Goal: Transaction & Acquisition: Purchase product/service

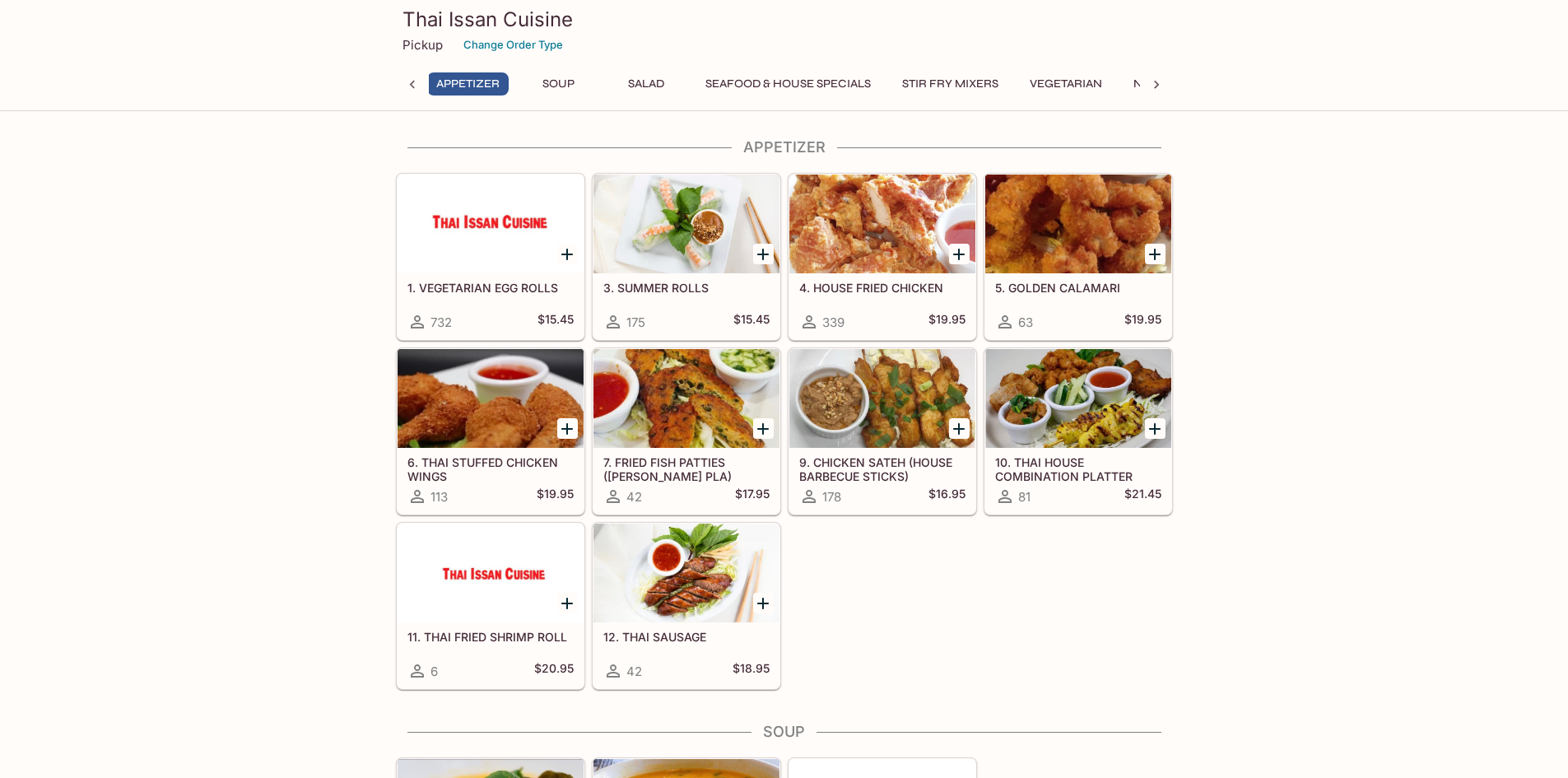
scroll to position [0, 7]
click at [1084, 86] on button "Vegetarian" at bounding box center [1068, 83] width 91 height 23
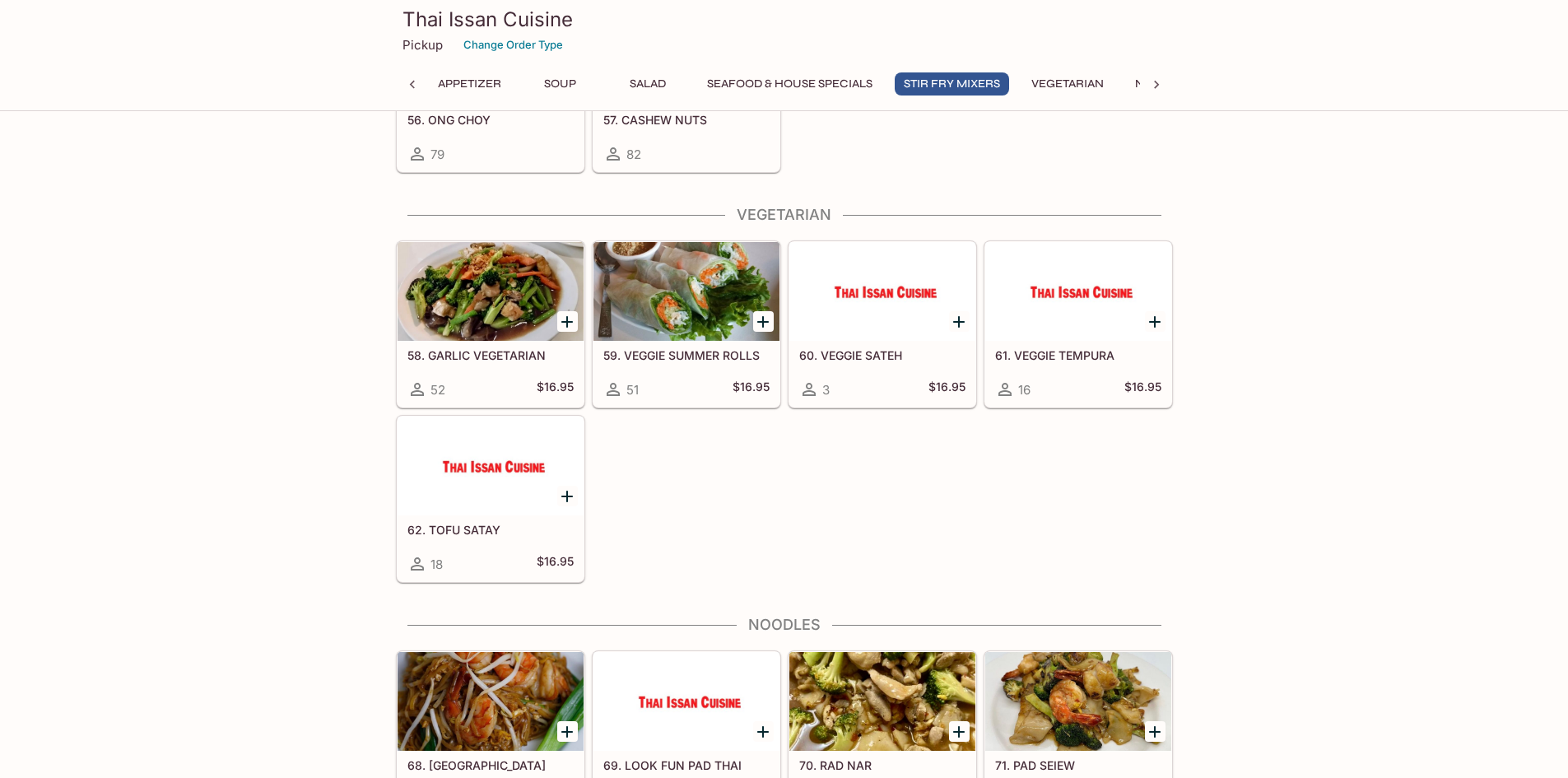
scroll to position [2397, 0]
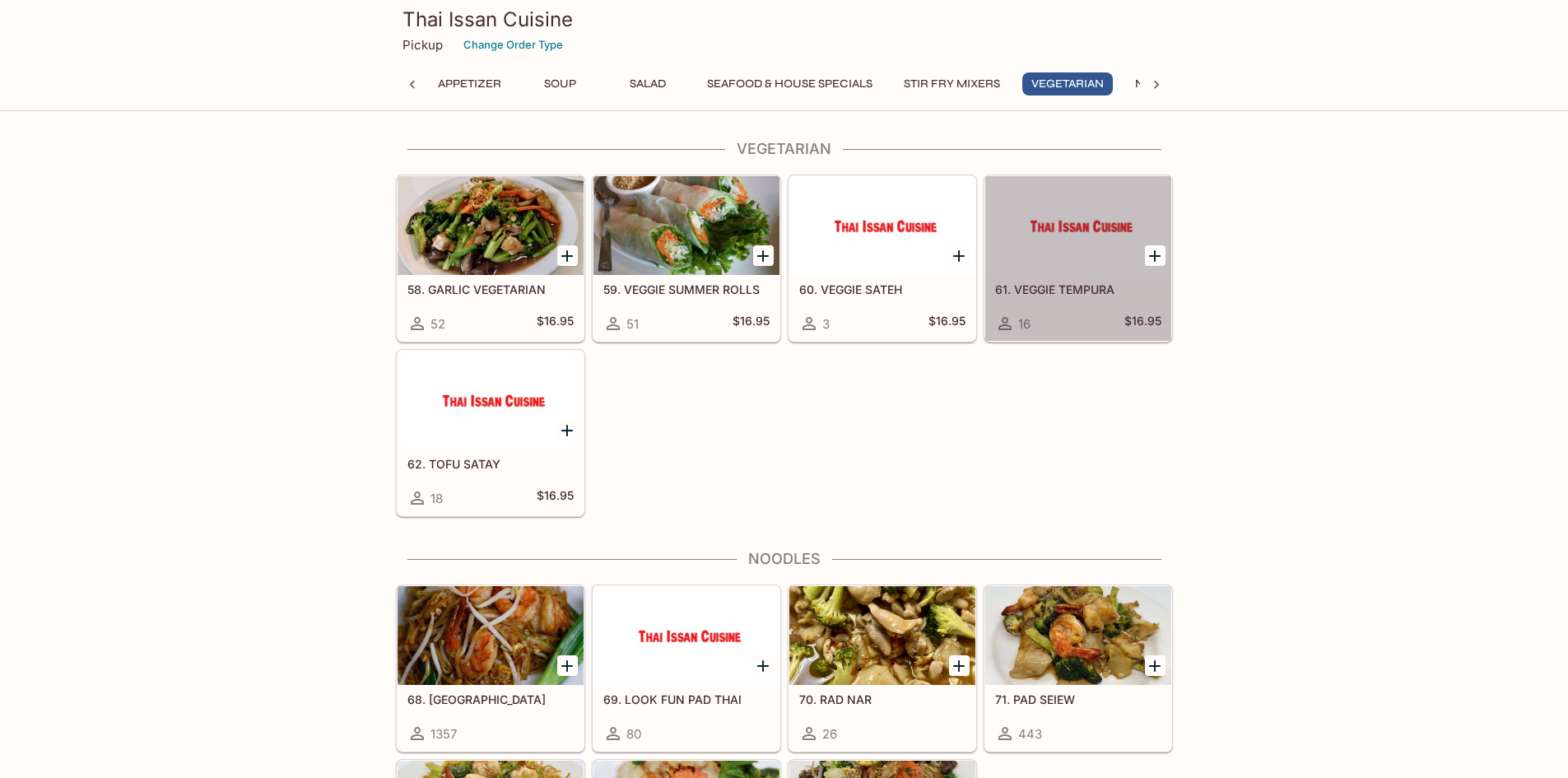
click at [1089, 219] on div at bounding box center [1078, 226] width 186 height 99
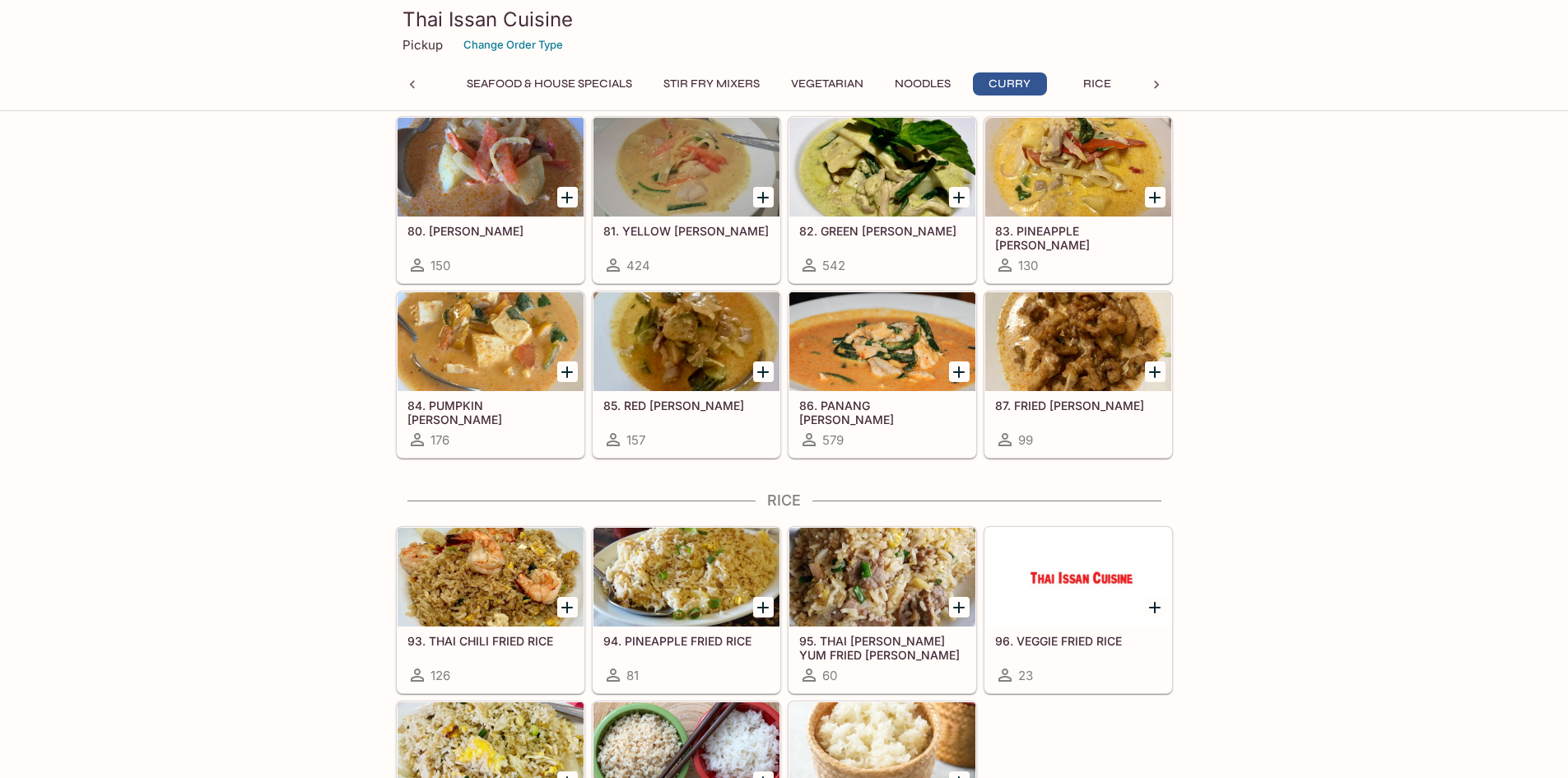
scroll to position [3178, 0]
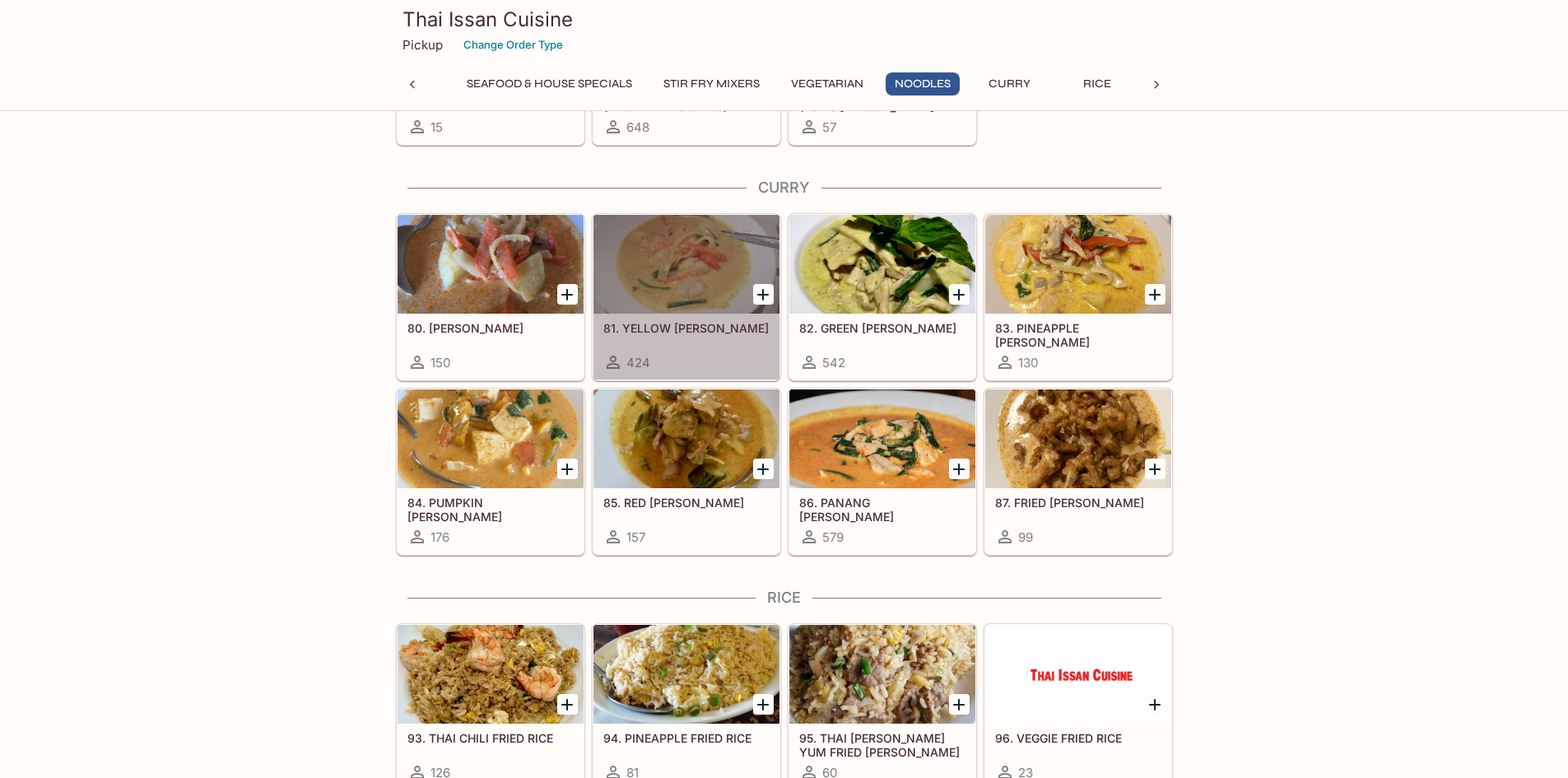
click at [651, 263] on div at bounding box center [686, 264] width 186 height 99
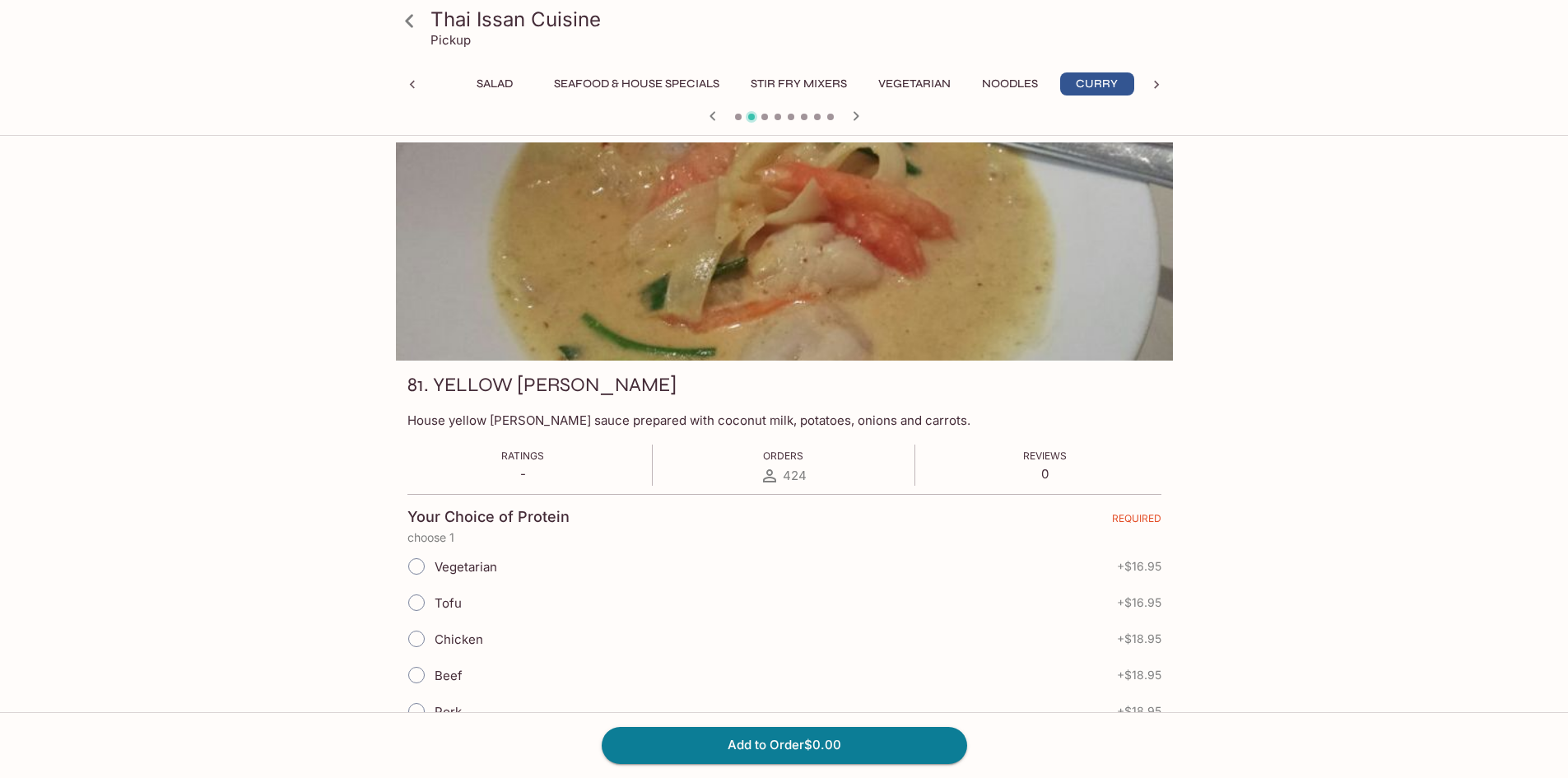
click at [1150, 85] on icon at bounding box center [1156, 84] width 16 height 16
